Goal: Complete application form

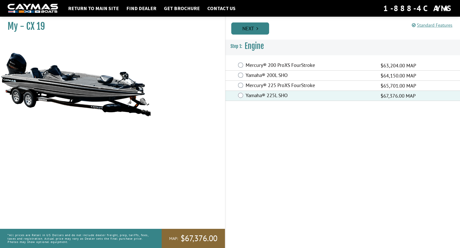
click at [253, 28] on link "Next" at bounding box center [250, 28] width 38 height 12
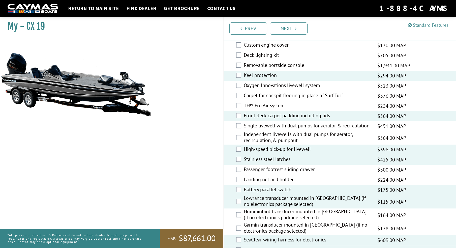
scroll to position [584, 0]
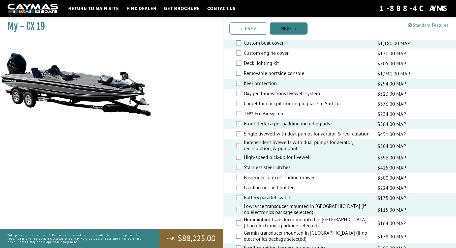
click at [287, 28] on link "Next" at bounding box center [289, 28] width 38 height 12
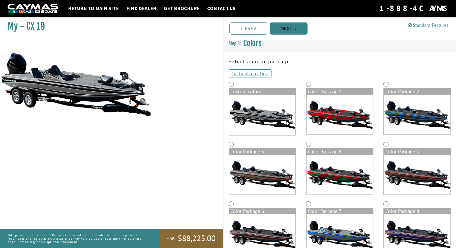
scroll to position [0, 0]
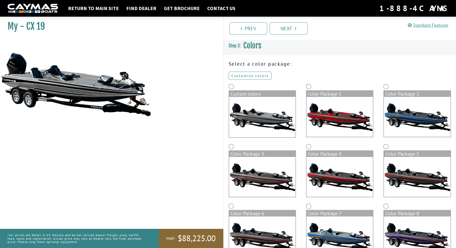
click at [256, 75] on link "Customize colors" at bounding box center [250, 76] width 43 height 8
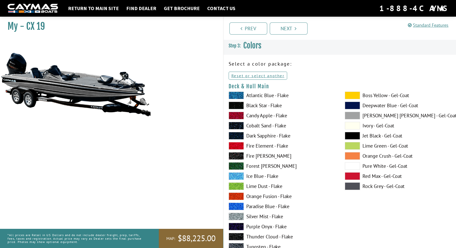
click at [236, 136] on span at bounding box center [236, 136] width 15 height 8
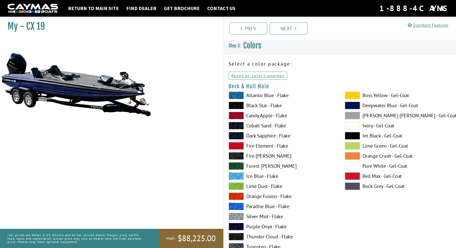
click at [239, 217] on span at bounding box center [236, 217] width 15 height 8
click at [348, 165] on span at bounding box center [352, 166] width 15 height 8
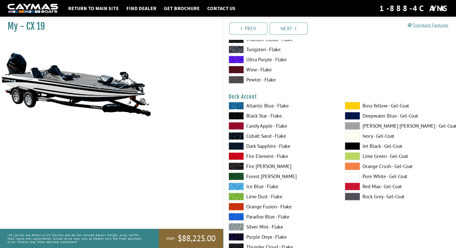
scroll to position [202, 0]
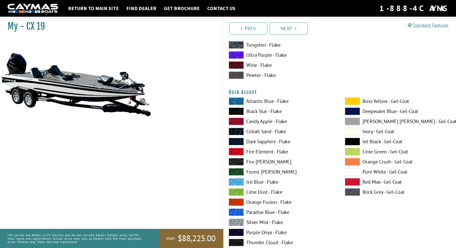
click at [240, 141] on span at bounding box center [236, 142] width 15 height 8
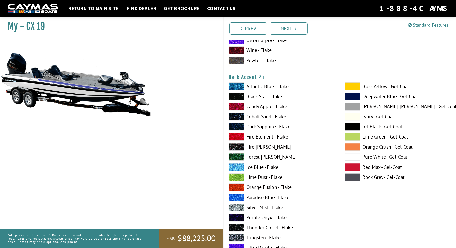
scroll to position [429, 0]
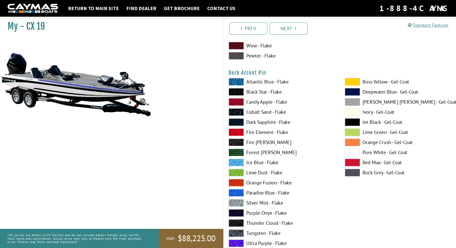
click at [233, 203] on span at bounding box center [236, 203] width 15 height 8
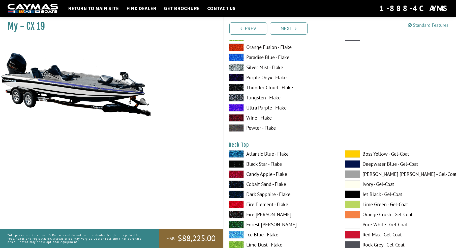
scroll to position [605, 0]
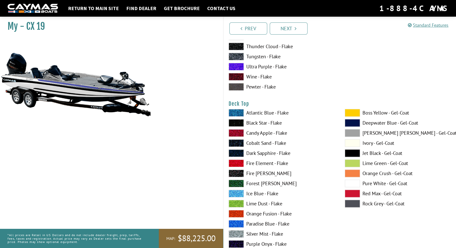
click at [235, 152] on span at bounding box center [236, 153] width 15 height 8
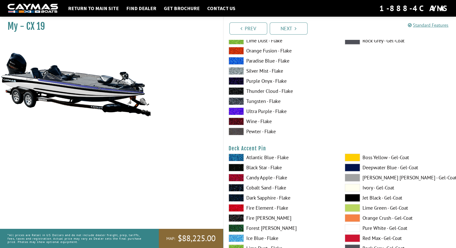
scroll to position [277, 0]
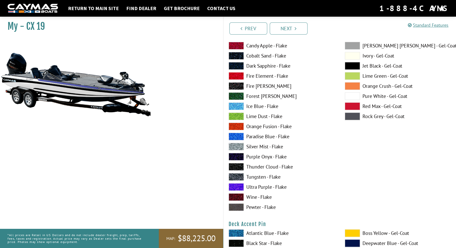
click at [239, 54] on span at bounding box center [236, 56] width 15 height 8
click at [238, 66] on span at bounding box center [236, 66] width 15 height 8
click at [235, 187] on span at bounding box center [236, 187] width 15 height 8
click at [235, 177] on span at bounding box center [236, 177] width 15 height 8
click at [238, 64] on span at bounding box center [236, 66] width 15 height 8
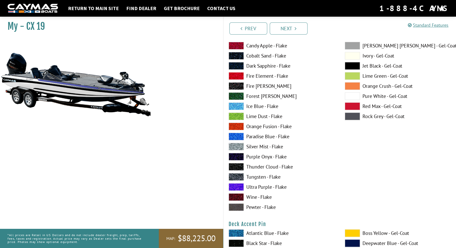
click at [239, 136] on span at bounding box center [236, 137] width 15 height 8
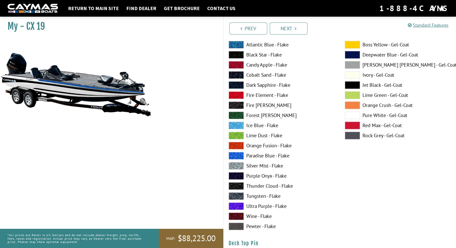
scroll to position [681, 0]
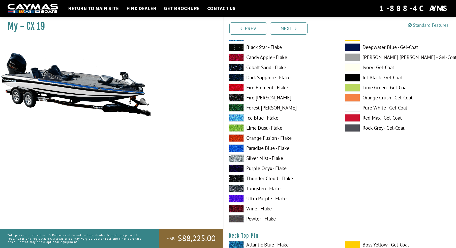
click at [236, 147] on span at bounding box center [236, 148] width 15 height 8
click at [236, 76] on span at bounding box center [236, 78] width 15 height 8
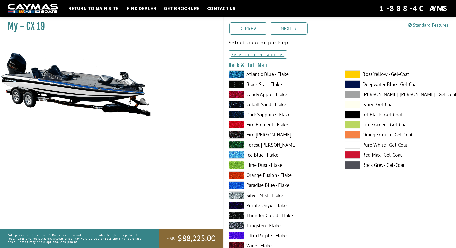
scroll to position [0, 0]
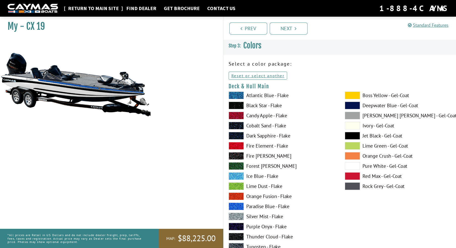
click at [97, 10] on link "Return to main site" at bounding box center [94, 8] width 56 height 7
